Goal: Task Accomplishment & Management: Complete application form

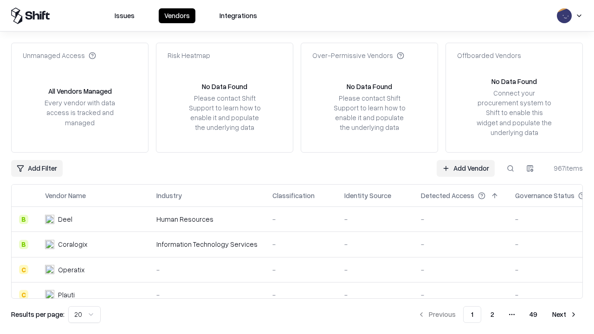
click at [465, 168] on link "Add Vendor" at bounding box center [466, 168] width 58 height 17
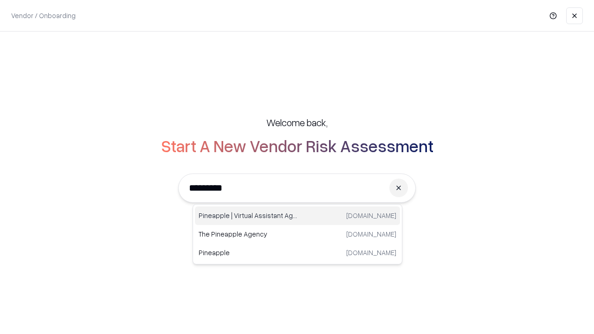
click at [297, 216] on div "Pineapple | Virtual Assistant Agency [DOMAIN_NAME]" at bounding box center [297, 215] width 205 height 19
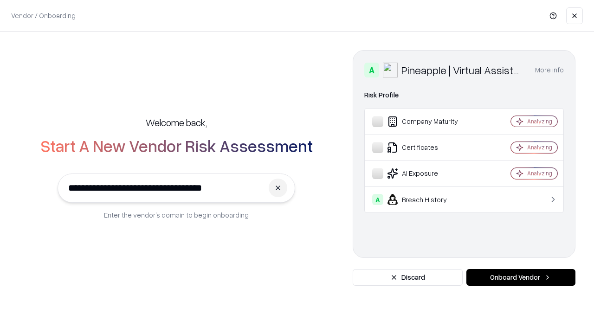
type input "**********"
click at [521, 277] on button "Onboard Vendor" at bounding box center [520, 277] width 109 height 17
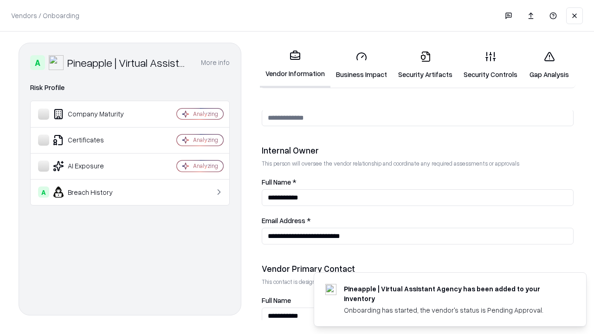
scroll to position [481, 0]
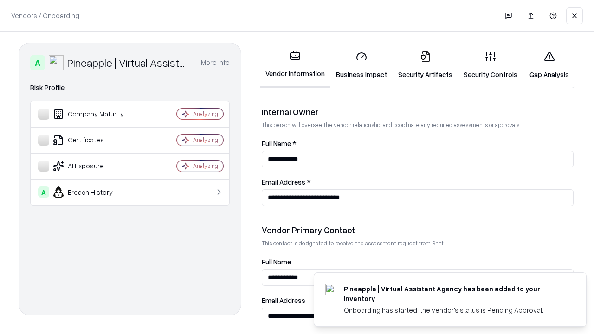
click at [425, 65] on link "Security Artifacts" at bounding box center [425, 65] width 65 height 43
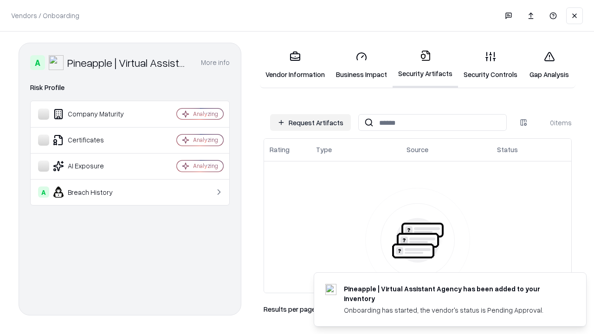
click at [310, 122] on button "Request Artifacts" at bounding box center [310, 122] width 81 height 17
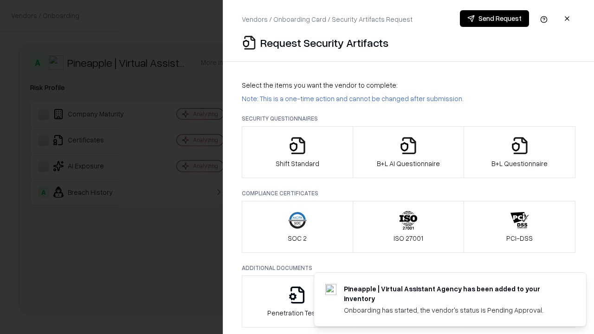
click at [519, 152] on icon "button" at bounding box center [519, 145] width 19 height 19
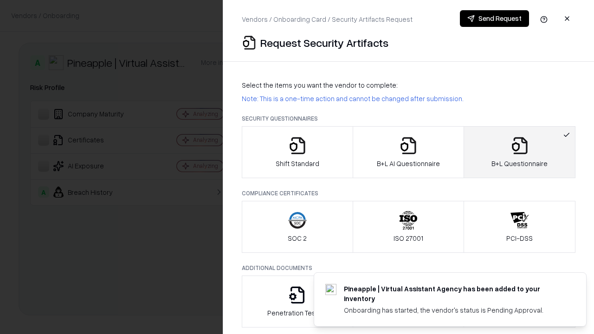
click at [408, 152] on icon "button" at bounding box center [408, 145] width 19 height 19
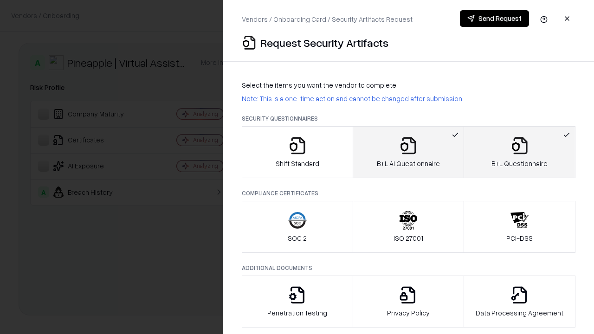
click at [494, 19] on button "Send Request" at bounding box center [494, 18] width 69 height 17
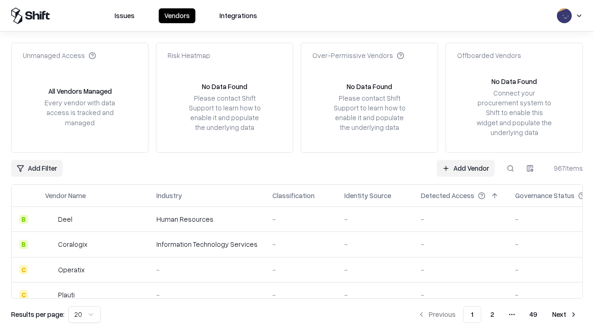
click at [465, 168] on link "Add Vendor" at bounding box center [466, 168] width 58 height 17
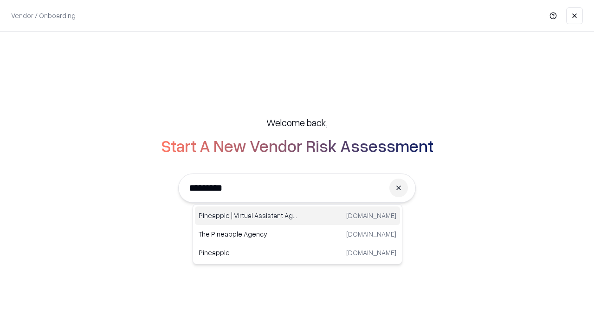
click at [297, 216] on div "Pineapple | Virtual Assistant Agency [DOMAIN_NAME]" at bounding box center [297, 215] width 205 height 19
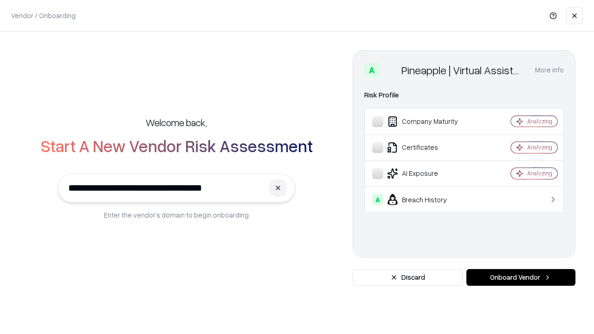
type input "**********"
click at [521, 277] on button "Onboard Vendor" at bounding box center [520, 277] width 109 height 17
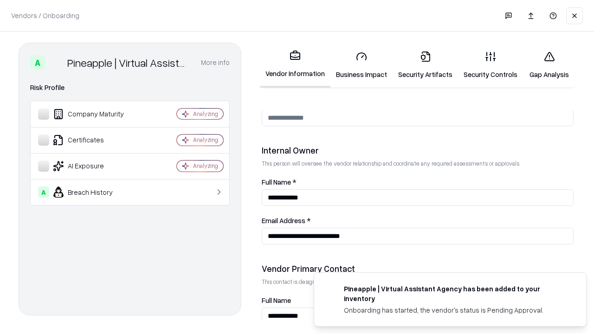
scroll to position [481, 0]
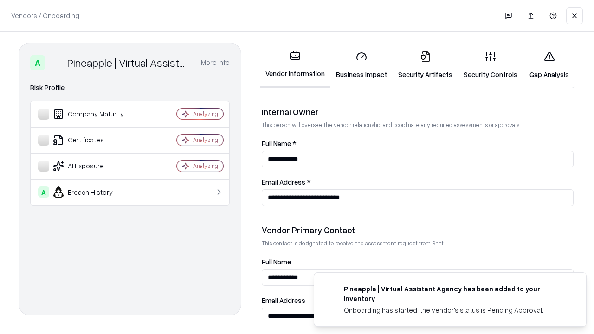
click at [549, 65] on link "Gap Analysis" at bounding box center [549, 65] width 52 height 43
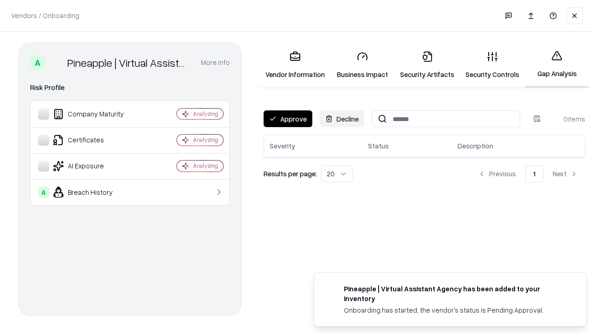
click at [288, 119] on button "Approve" at bounding box center [288, 118] width 49 height 17
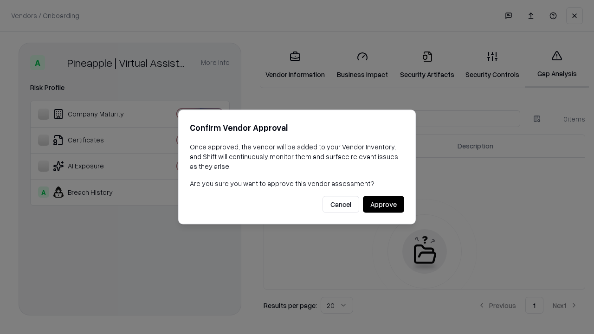
click at [383, 204] on button "Approve" at bounding box center [383, 204] width 41 height 17
